Goal: Information Seeking & Learning: Compare options

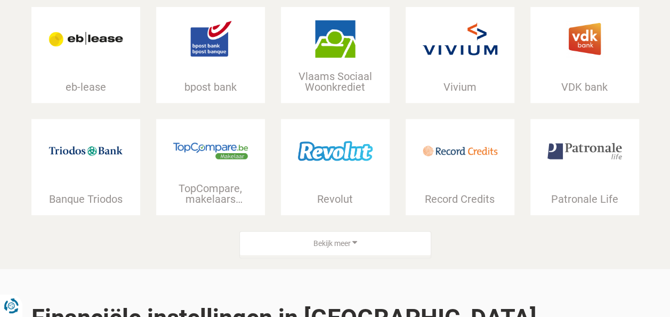
scroll to position [265, 0]
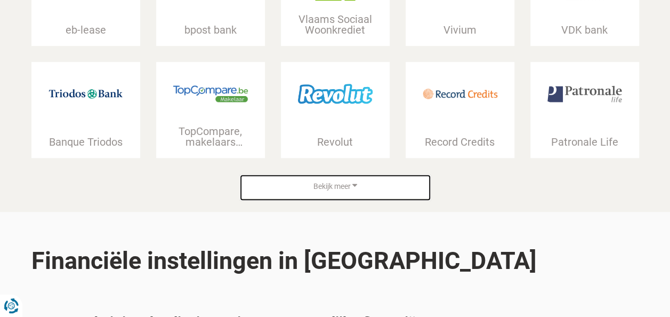
click at [351, 183] on div "Bekijk meer" at bounding box center [335, 186] width 191 height 24
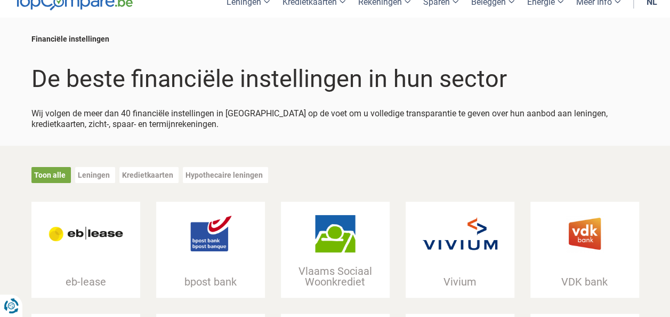
scroll to position [0, 0]
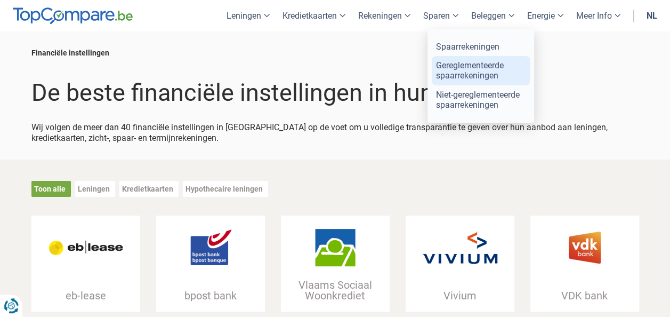
click at [458, 74] on link "Gereglementeerde spaarrekeningen" at bounding box center [481, 70] width 98 height 29
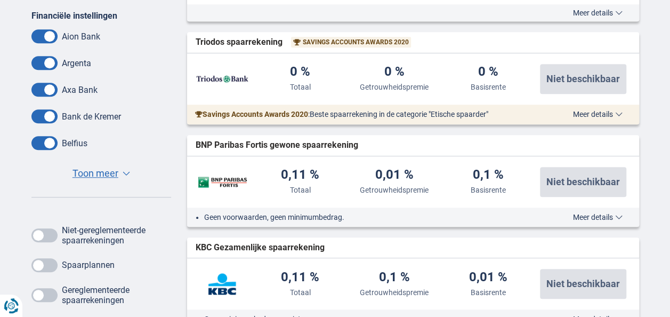
scroll to position [354, 0]
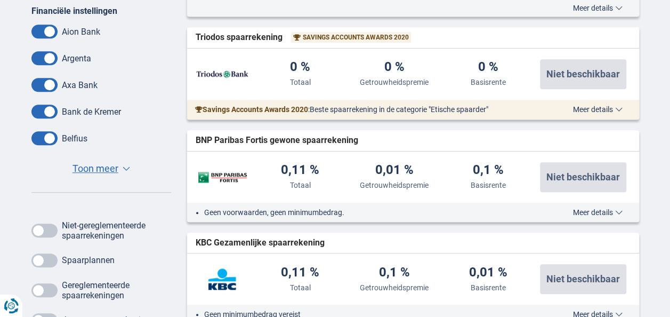
click at [38, 113] on span at bounding box center [44, 111] width 26 height 14
click at [0, 0] on input "checkbox" at bounding box center [0, 0] width 0 height 0
click at [34, 86] on span at bounding box center [44, 85] width 26 height 14
click at [0, 0] on input "checkbox" at bounding box center [0, 0] width 0 height 0
click at [36, 60] on span at bounding box center [44, 58] width 26 height 14
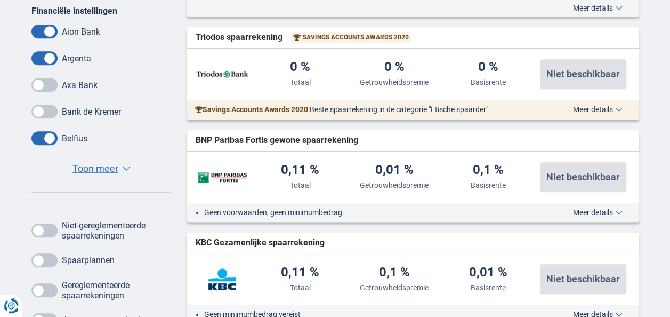
click at [0, 0] on input "checkbox" at bounding box center [0, 0] width 0 height 0
click at [38, 32] on span at bounding box center [44, 32] width 26 height 14
click at [0, 0] on input "checkbox" at bounding box center [0, 0] width 0 height 0
click at [101, 171] on span "Toon meer" at bounding box center [95, 169] width 46 height 14
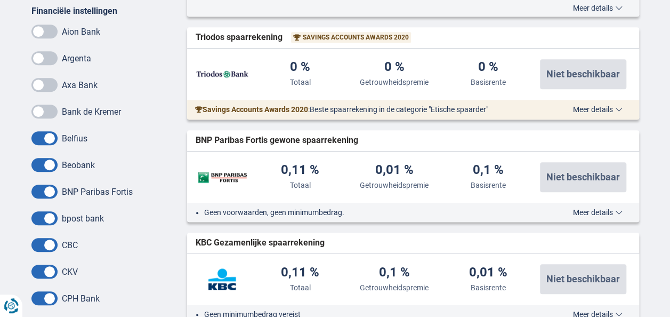
click at [36, 166] on span at bounding box center [44, 165] width 26 height 14
click at [0, 0] on input "checkbox" at bounding box center [0, 0] width 0 height 0
click at [39, 215] on span at bounding box center [44, 218] width 26 height 14
click at [0, 0] on input "checkbox" at bounding box center [0, 0] width 0 height 0
click at [44, 247] on span at bounding box center [44, 245] width 26 height 14
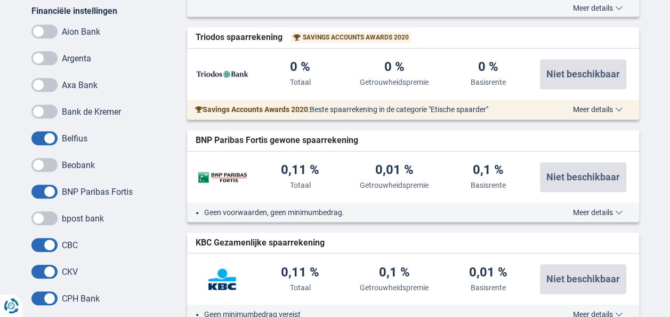
click at [0, 0] on input "checkbox" at bounding box center [0, 0] width 0 height 0
click at [42, 275] on span at bounding box center [44, 271] width 26 height 14
click at [0, 0] on input "checkbox" at bounding box center [0, 0] width 0 height 0
click at [38, 300] on span at bounding box center [44, 298] width 26 height 14
click at [0, 0] on input "checkbox" at bounding box center [0, 0] width 0 height 0
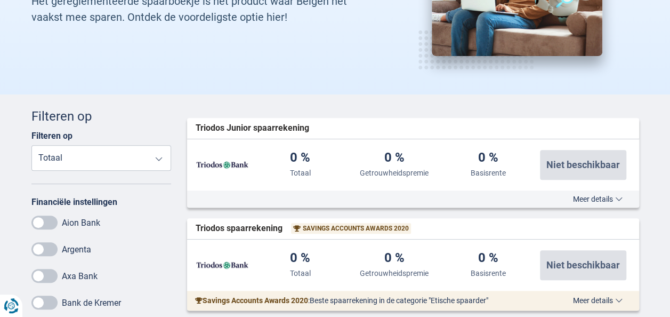
scroll to position [0, 0]
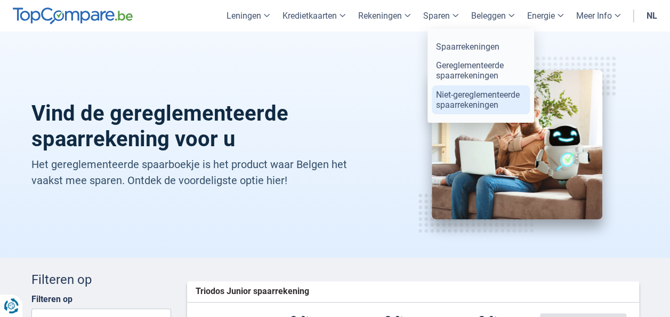
click at [454, 106] on link "Niet-gereglementeerde spaarrekeningen" at bounding box center [481, 99] width 98 height 29
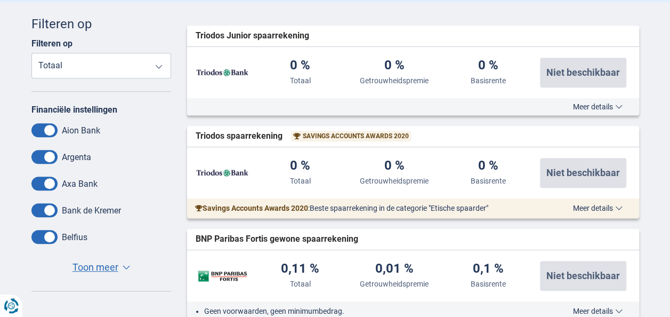
scroll to position [262, 0]
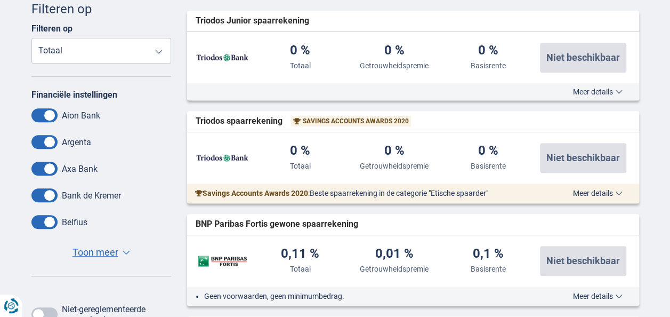
click at [156, 51] on select "Totaal Getrouwheidspremie Basisrente" at bounding box center [101, 51] width 140 height 26
select select "Fidelity-"
click at [31, 38] on select "Totaal Getrouwheidspremie Basisrente" at bounding box center [101, 51] width 140 height 26
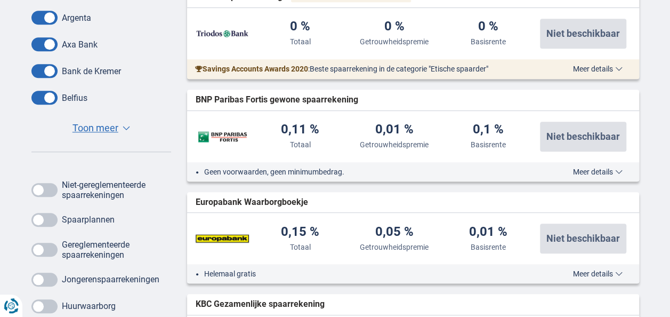
scroll to position [397, 0]
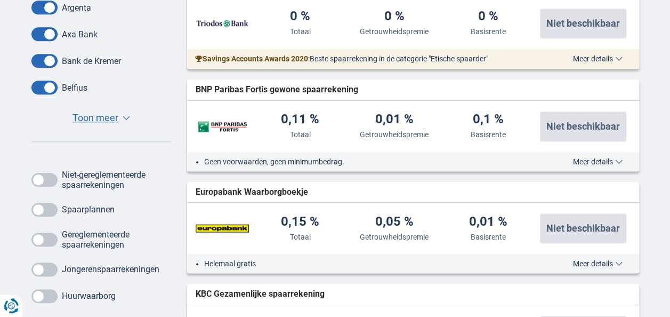
click at [580, 160] on span "Meer details" at bounding box center [598, 161] width 50 height 7
